Goal: Navigation & Orientation: Find specific page/section

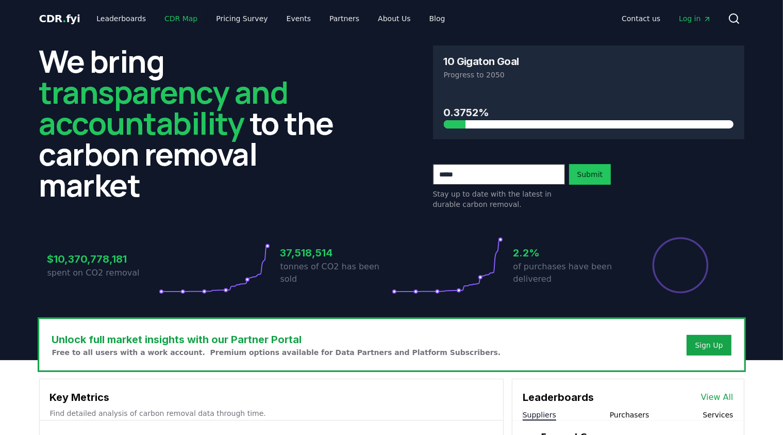
click at [173, 15] on link "CDR Map" at bounding box center [180, 18] width 49 height 19
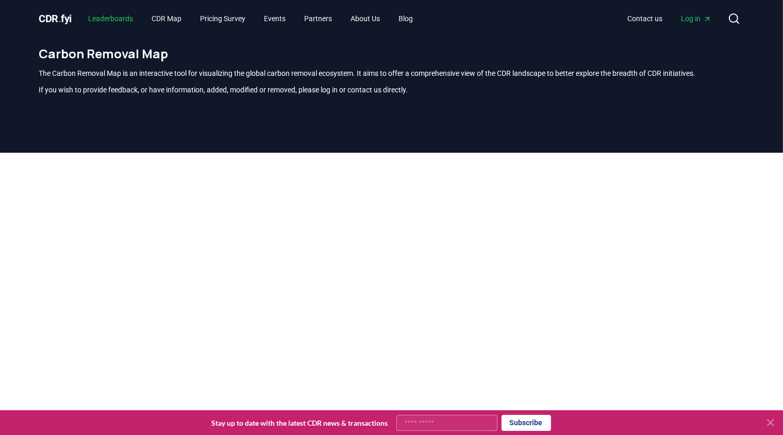
click at [106, 21] on link "Leaderboards" at bounding box center [110, 18] width 61 height 19
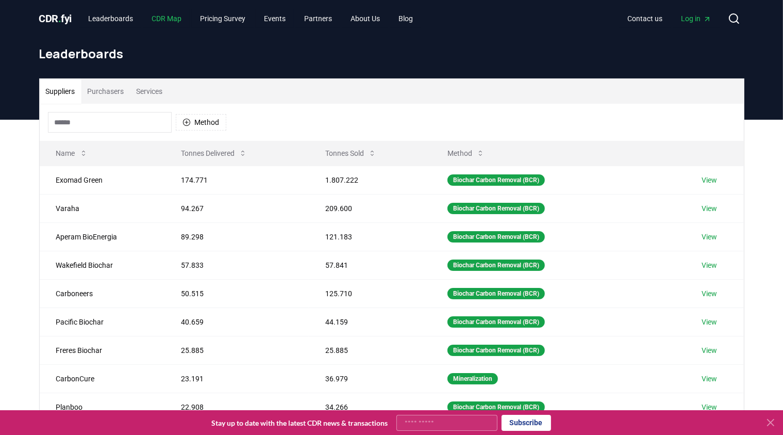
click at [177, 24] on link "CDR Map" at bounding box center [166, 18] width 46 height 19
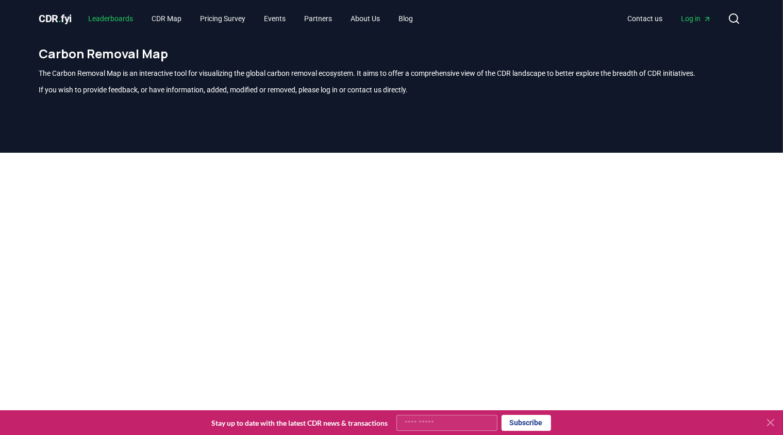
click at [113, 15] on link "Leaderboards" at bounding box center [110, 18] width 61 height 19
